Goal: Use online tool/utility: Use online tool/utility

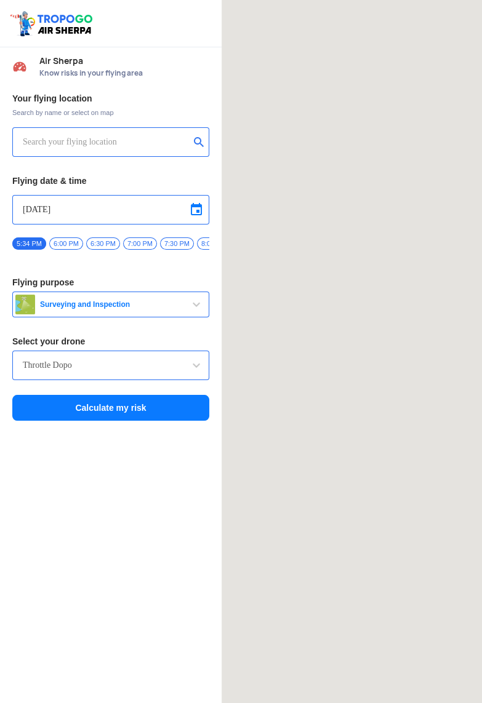
click at [23, 138] on input "text" at bounding box center [106, 142] width 167 height 15
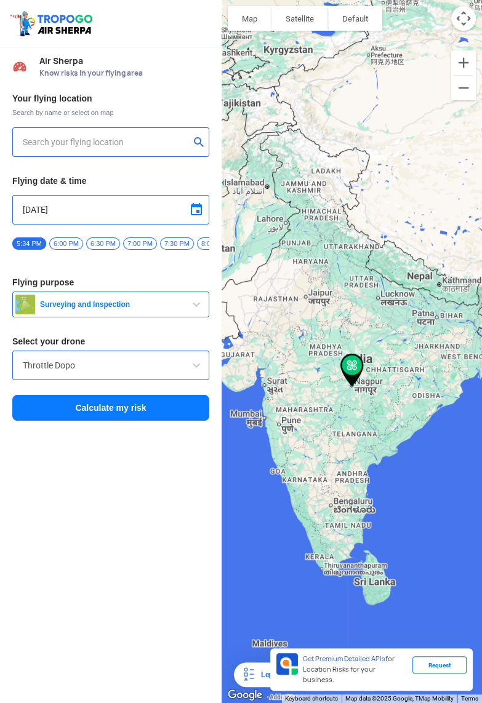
type input "Gotal pajri, [GEOGRAPHIC_DATA], [GEOGRAPHIC_DATA]"
click at [36, 373] on input "Throttle Dopo" at bounding box center [111, 365] width 176 height 15
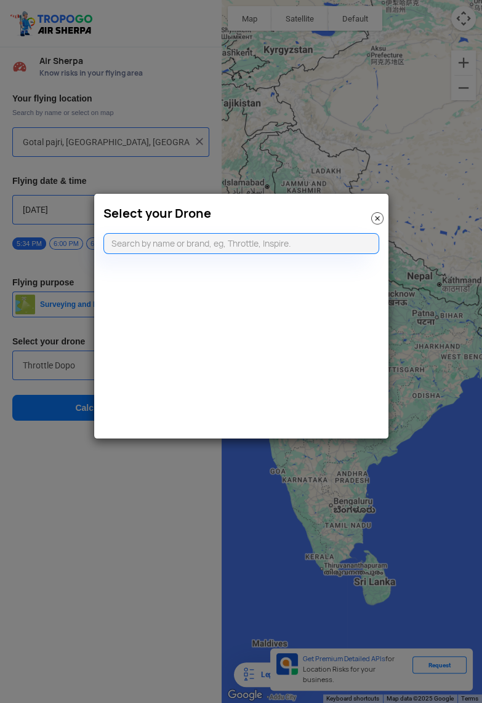
click at [34, 357] on modal-container "Select your Drone" at bounding box center [241, 351] width 482 height 703
click at [39, 373] on modal-container "Select your Drone" at bounding box center [241, 351] width 482 height 703
click at [335, 237] on input "text" at bounding box center [241, 243] width 276 height 21
type input "D"
type input "Throttle"
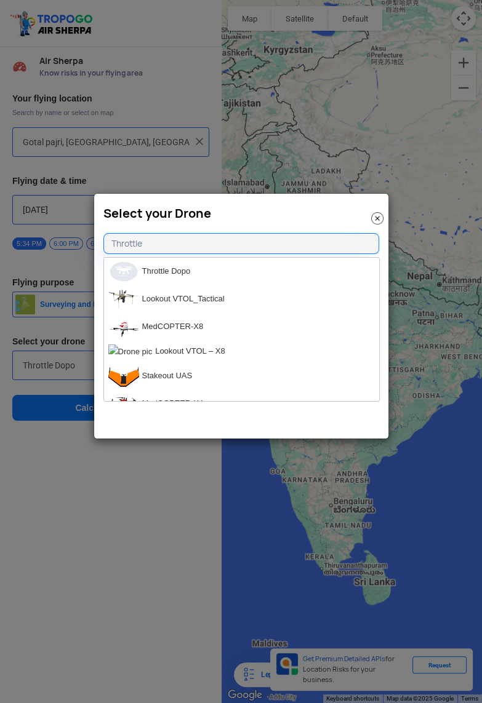
click at [139, 272] on li "Throttle Dopo" at bounding box center [241, 272] width 275 height 28
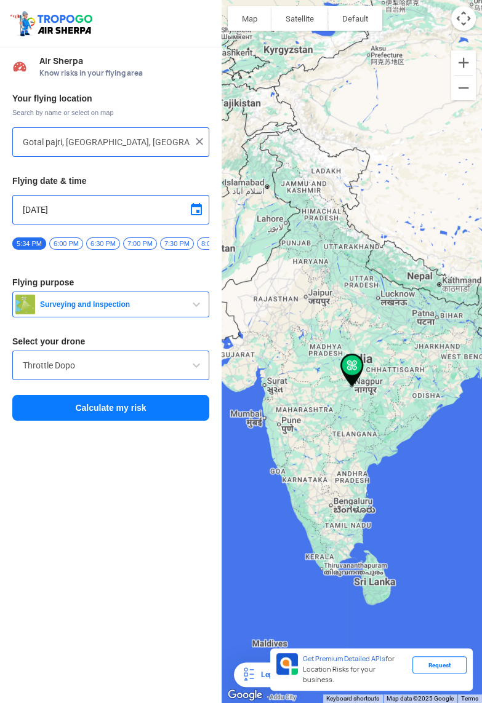
click at [38, 413] on button "Calculate my risk" at bounding box center [110, 408] width 197 height 26
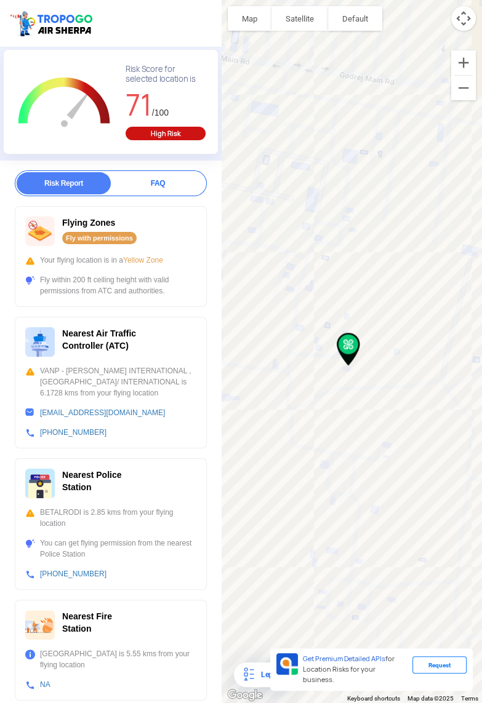
scroll to position [85, 0]
